Goal: Task Accomplishment & Management: Manage account settings

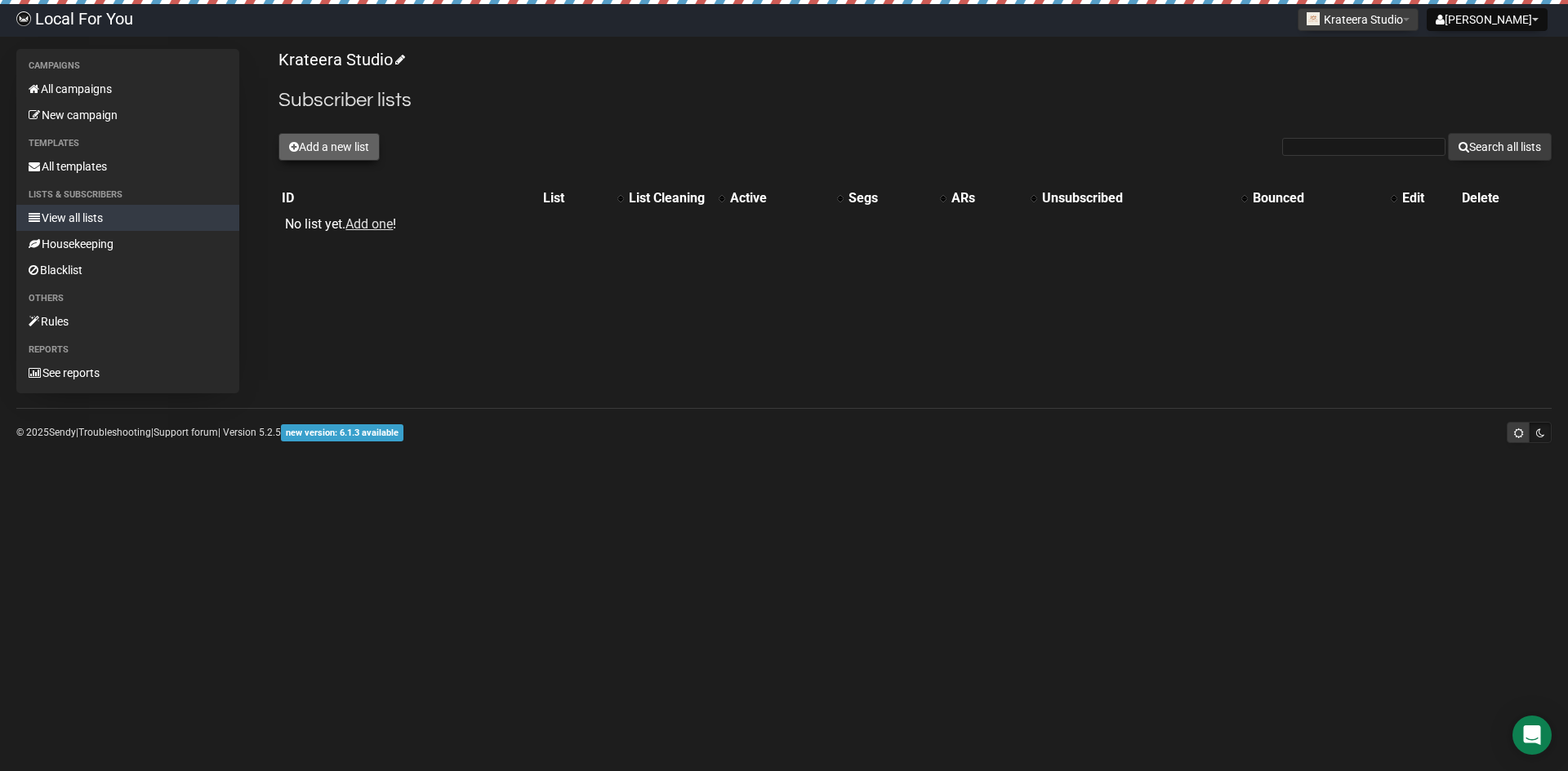
click at [346, 152] on button "Add a new list" at bounding box center [328, 147] width 101 height 28
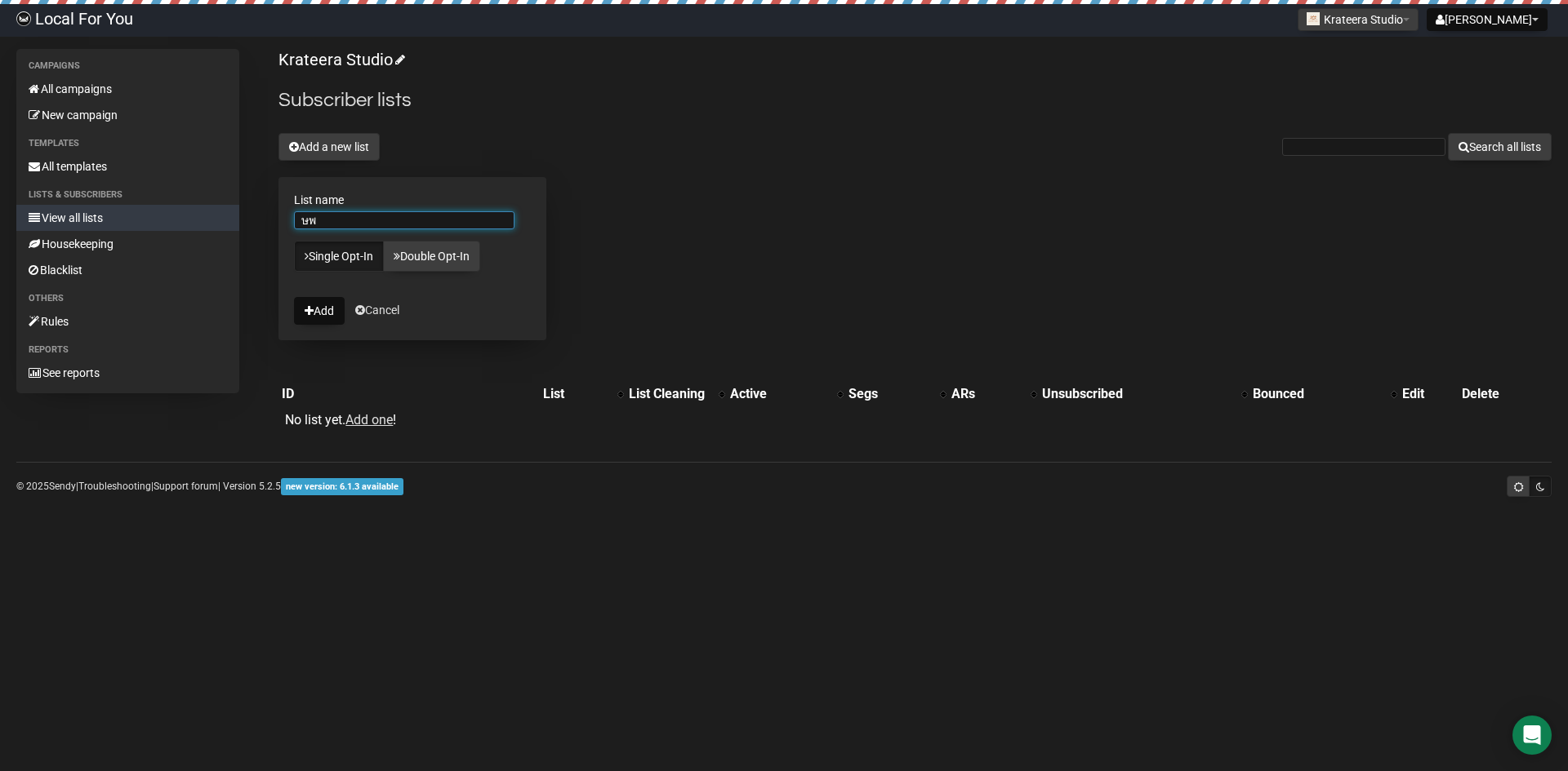
type input "ษ"
type input "Krateera customer"
click at [338, 310] on button "Add" at bounding box center [320, 312] width 51 height 28
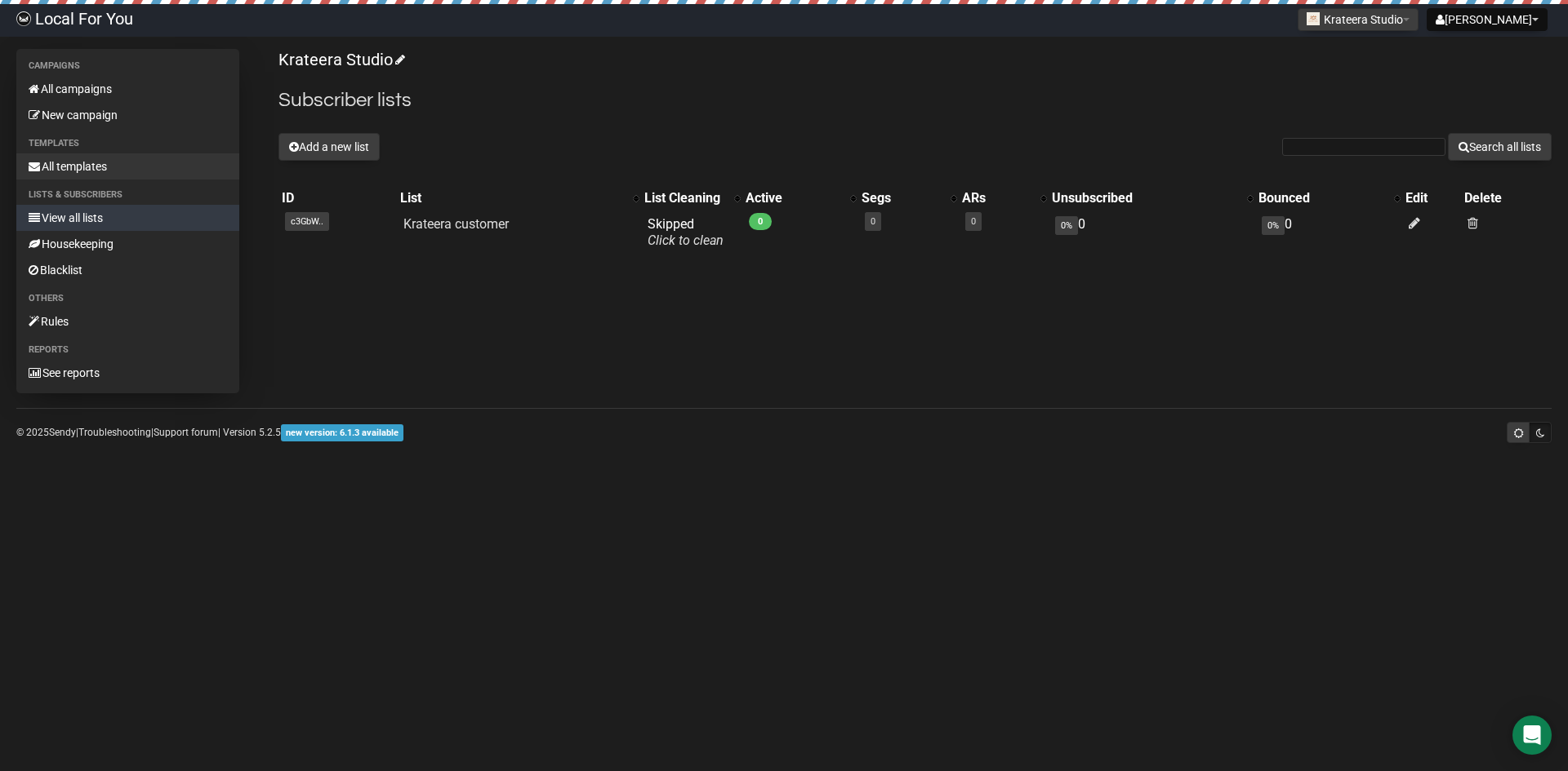
click at [89, 162] on link "All templates" at bounding box center [128, 166] width 223 height 26
